Goal: Task Accomplishment & Management: Manage account settings

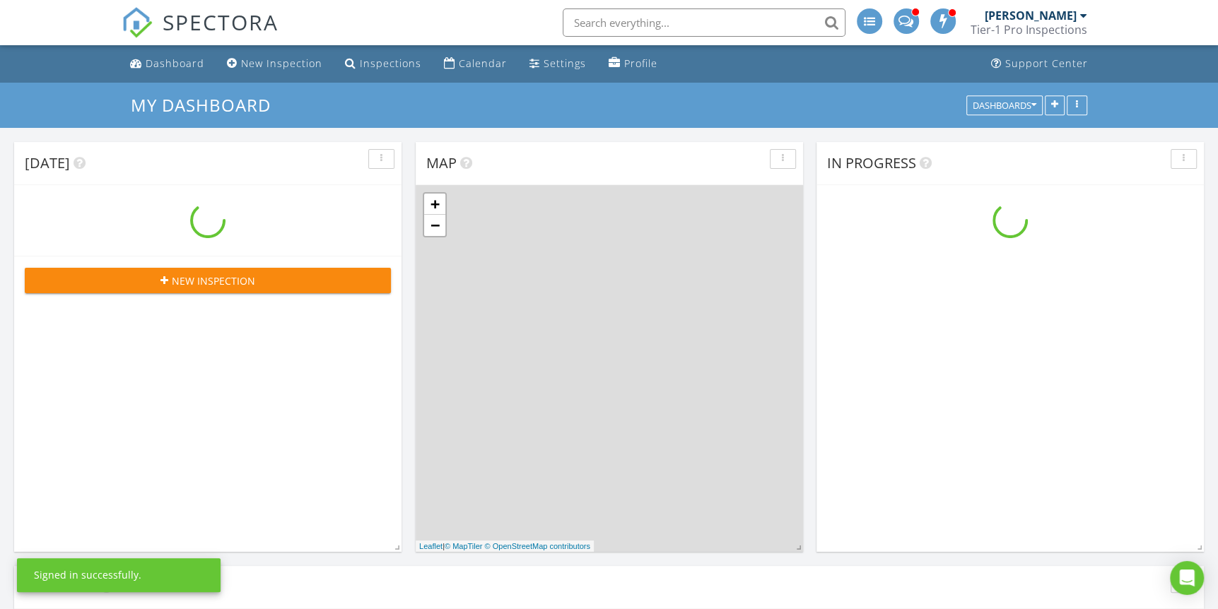
scroll to position [1166, 1239]
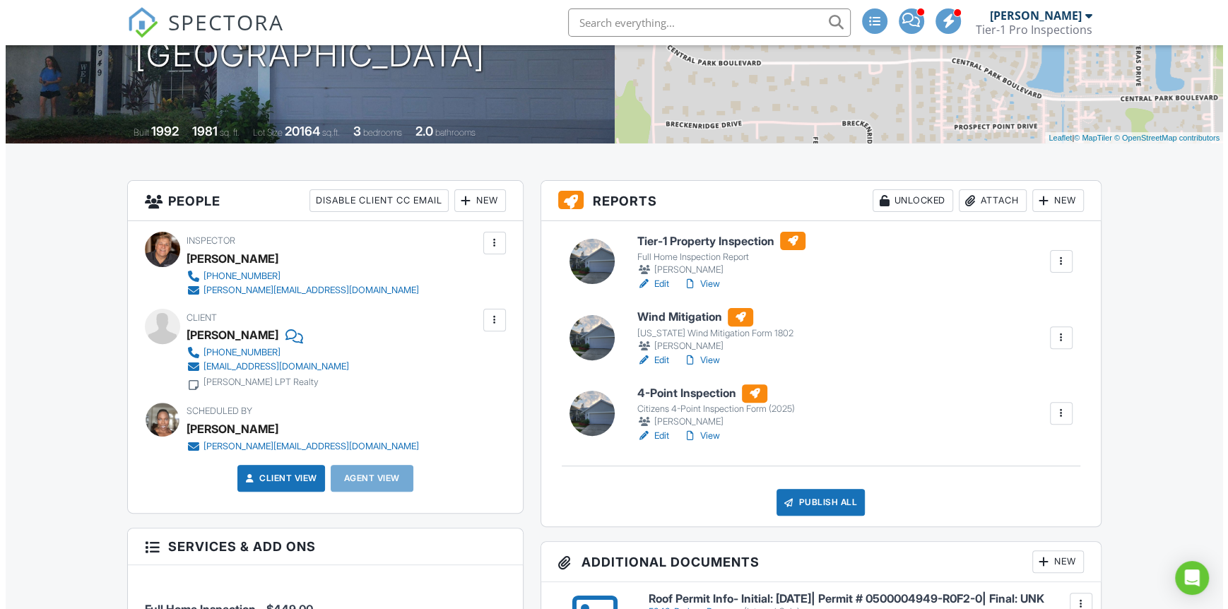
scroll to position [235, 0]
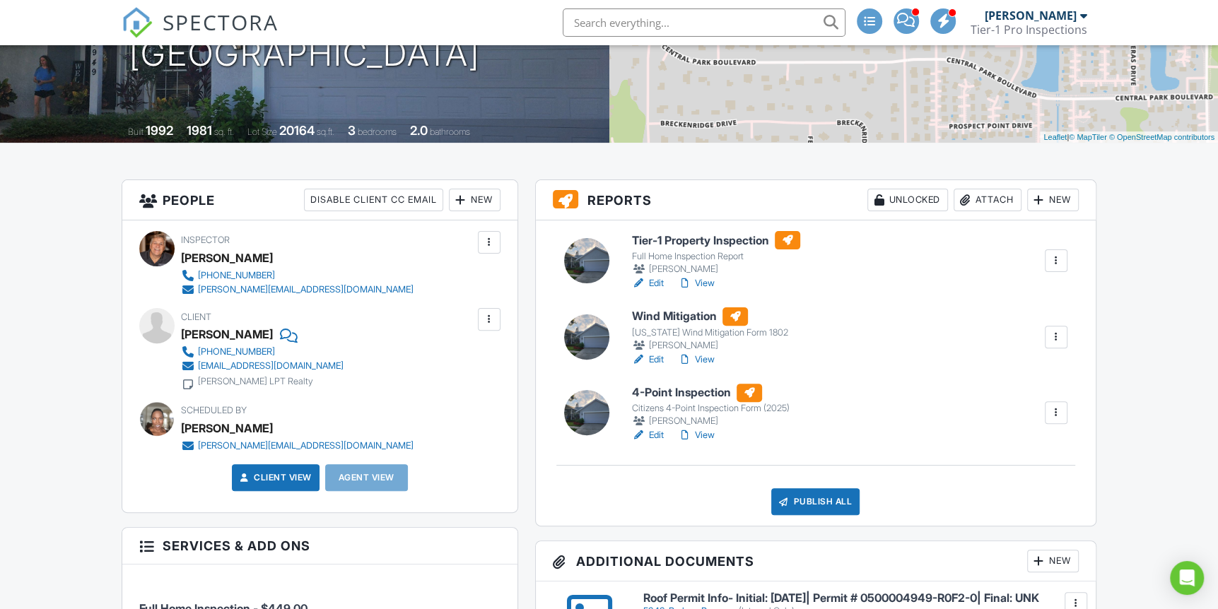
click at [827, 500] on div "Publish All" at bounding box center [815, 501] width 88 height 27
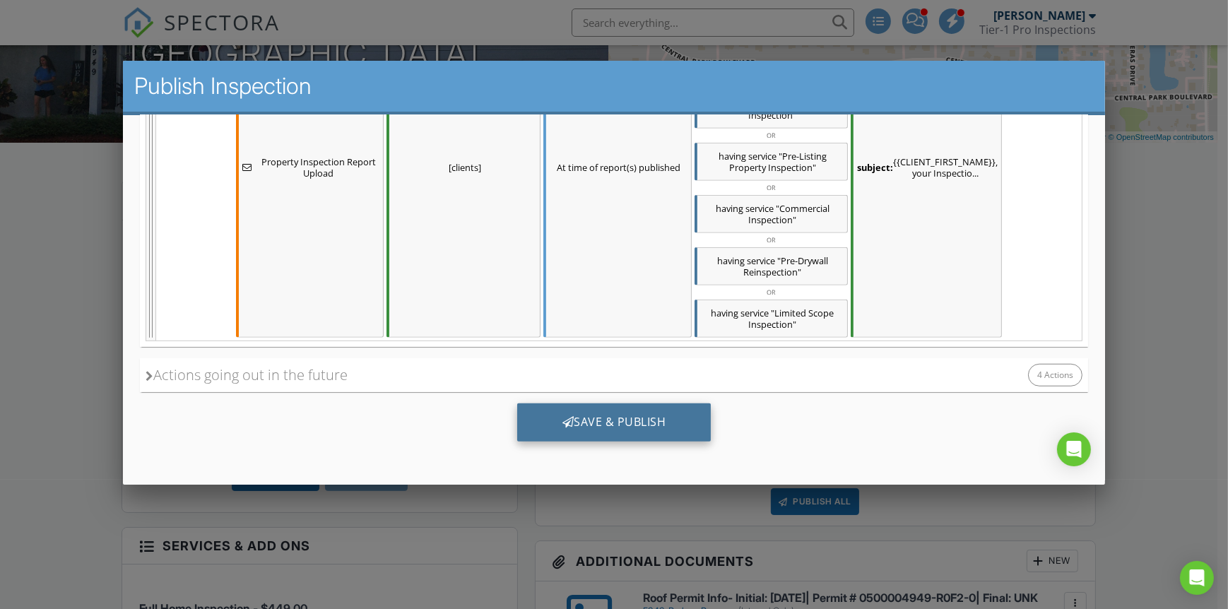
scroll to position [1284, 0]
click at [632, 419] on div "Save & Publish" at bounding box center [614, 423] width 194 height 38
